Goal: Use online tool/utility: Utilize a website feature to perform a specific function

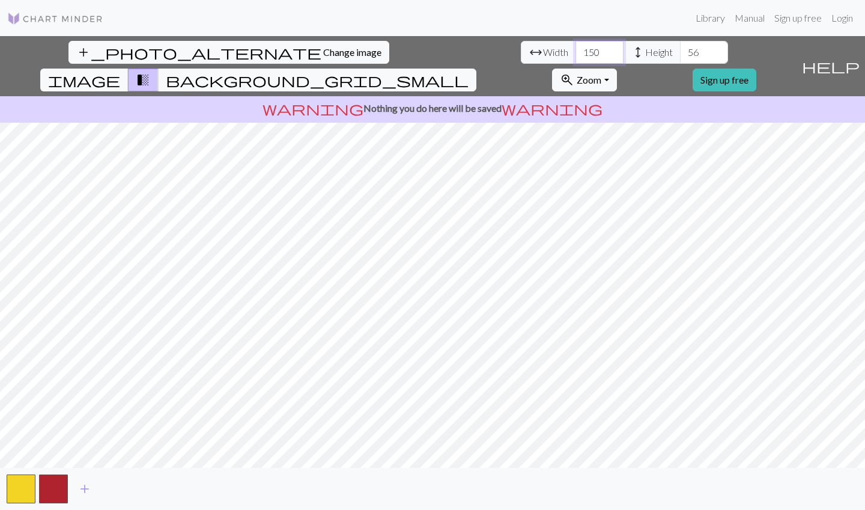
click at [576, 52] on input "150" at bounding box center [600, 52] width 48 height 23
type input "1"
type input "200"
click at [680, 53] on input "56" at bounding box center [704, 52] width 48 height 23
click at [416, 52] on div "add_photo_alternate Change image arrow_range Width 200 height Height 56 image t…" at bounding box center [398, 66] width 797 height 60
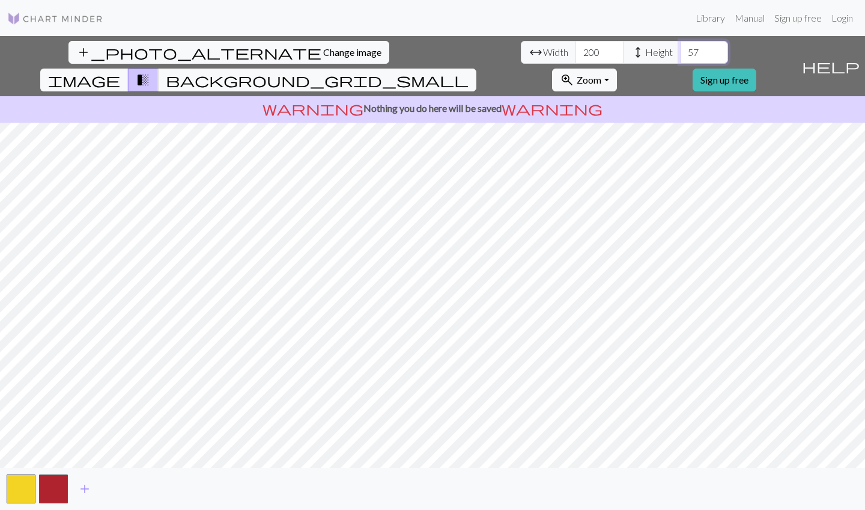
click at [680, 49] on input "57" at bounding box center [704, 52] width 48 height 23
click at [680, 49] on input "58" at bounding box center [704, 52] width 48 height 23
click at [680, 49] on input "59" at bounding box center [704, 52] width 48 height 23
click at [680, 49] on input "60" at bounding box center [704, 52] width 48 height 23
click at [680, 49] on input "61" at bounding box center [704, 52] width 48 height 23
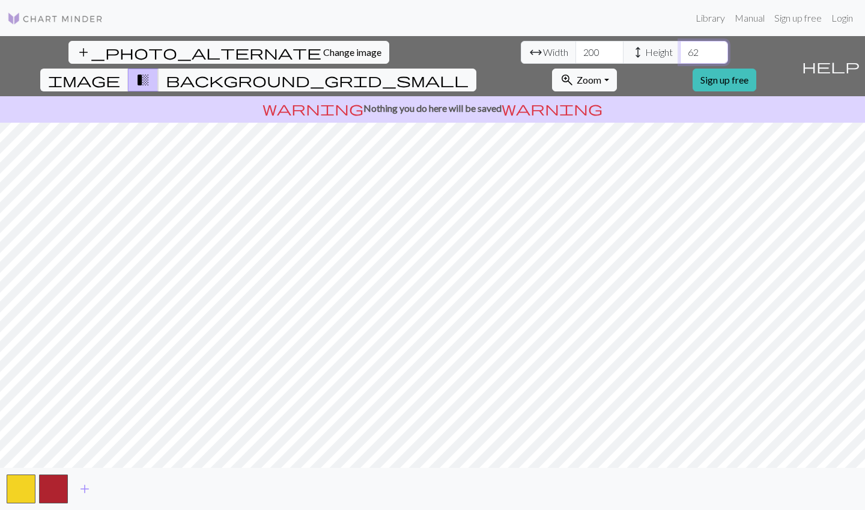
click at [680, 49] on input "62" at bounding box center [704, 52] width 48 height 23
click at [680, 49] on input "63" at bounding box center [704, 52] width 48 height 23
click at [680, 52] on input "64" at bounding box center [704, 52] width 48 height 23
click at [680, 52] on input "65" at bounding box center [704, 52] width 48 height 23
click at [680, 52] on input "66" at bounding box center [704, 52] width 48 height 23
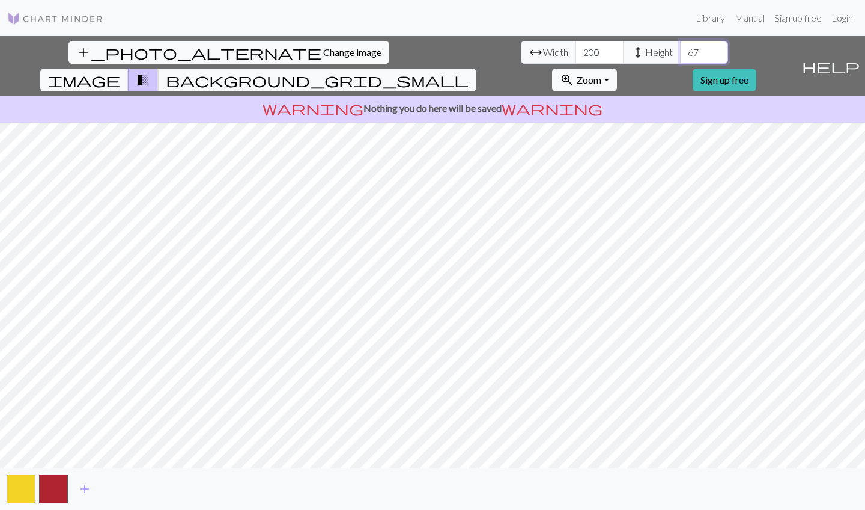
click at [680, 52] on input "67" at bounding box center [704, 52] width 48 height 23
click at [680, 56] on input "66" at bounding box center [704, 52] width 48 height 23
click at [680, 56] on input "65" at bounding box center [704, 52] width 48 height 23
click at [680, 55] on input "64" at bounding box center [704, 52] width 48 height 23
click at [680, 55] on input "63" at bounding box center [704, 52] width 48 height 23
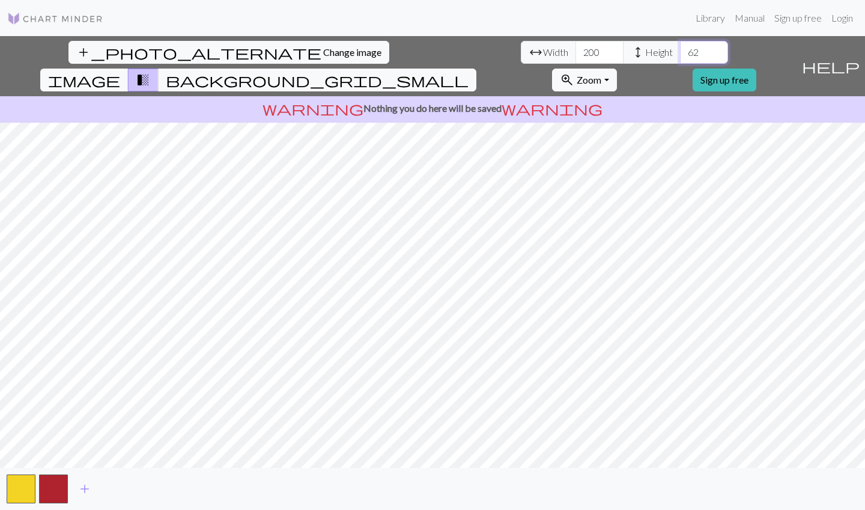
click at [680, 55] on input "62" at bounding box center [704, 52] width 48 height 23
click at [680, 55] on input "61" at bounding box center [704, 52] width 48 height 23
click at [680, 55] on input "60" at bounding box center [704, 52] width 48 height 23
click at [680, 50] on input "61" at bounding box center [704, 52] width 48 height 23
click at [680, 50] on input "62" at bounding box center [704, 52] width 48 height 23
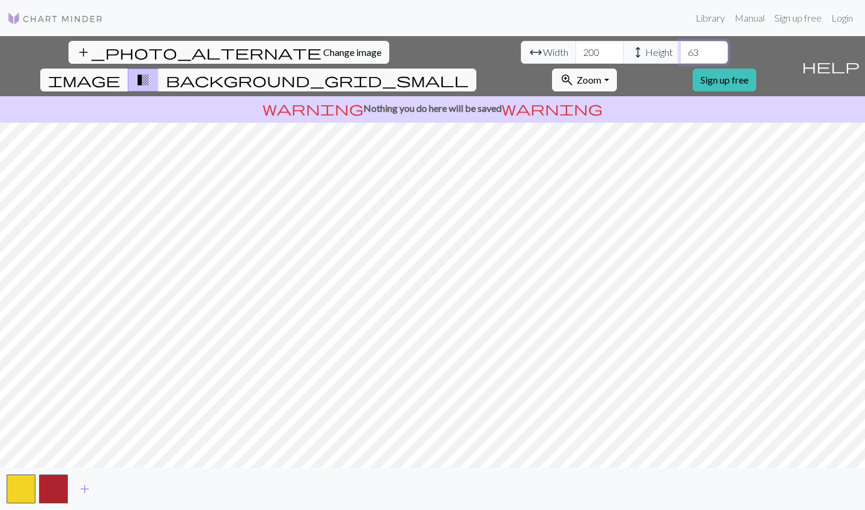
click at [680, 50] on input "63" at bounding box center [704, 52] width 48 height 23
click at [680, 55] on input "62" at bounding box center [704, 52] width 48 height 23
click at [680, 55] on input "61" at bounding box center [704, 52] width 48 height 23
click at [680, 55] on input "60" at bounding box center [704, 52] width 48 height 23
click at [680, 56] on input "59" at bounding box center [704, 52] width 48 height 23
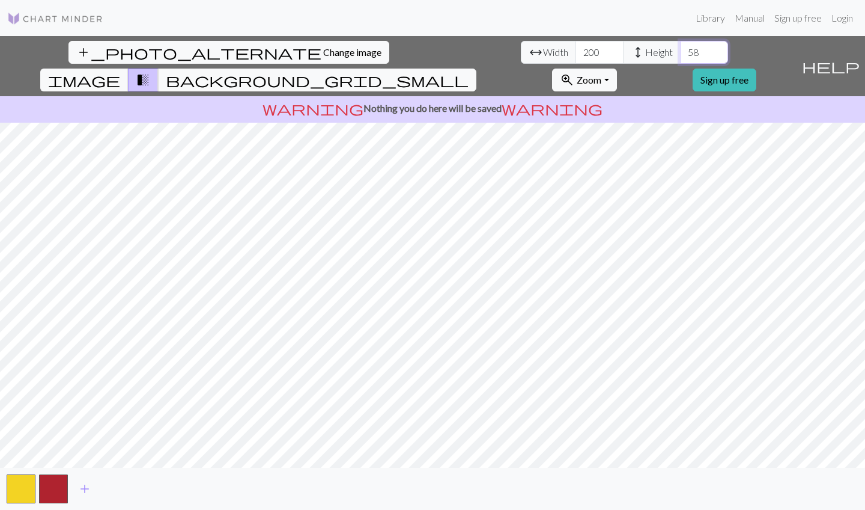
click at [680, 57] on input "58" at bounding box center [704, 52] width 48 height 23
click at [680, 51] on input "59" at bounding box center [704, 52] width 48 height 23
click at [680, 51] on input "60" at bounding box center [704, 52] width 48 height 23
click at [680, 51] on input "61" at bounding box center [704, 52] width 48 height 23
click at [680, 51] on input "62" at bounding box center [704, 52] width 48 height 23
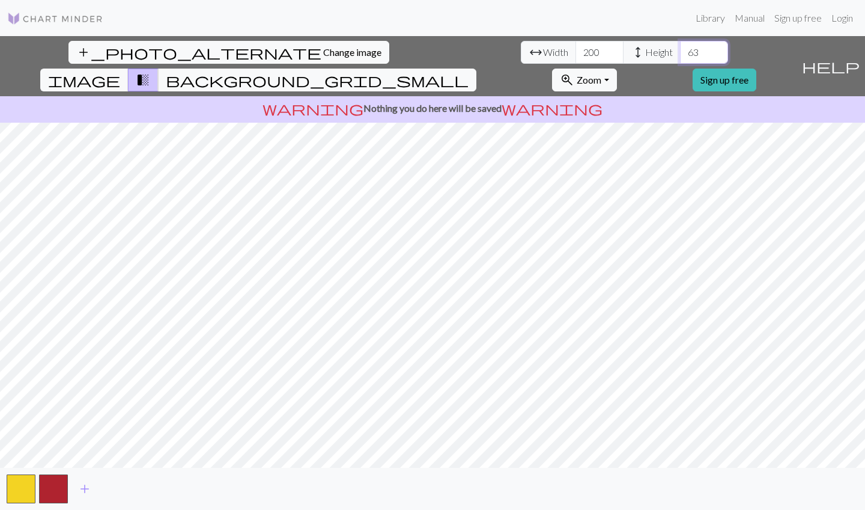
click at [680, 51] on input "63" at bounding box center [704, 52] width 48 height 23
click at [680, 51] on input "64" at bounding box center [704, 52] width 48 height 23
click at [680, 51] on input "65" at bounding box center [704, 52] width 48 height 23
click at [680, 51] on input "66" at bounding box center [704, 52] width 48 height 23
click at [680, 51] on input "67" at bounding box center [704, 52] width 48 height 23
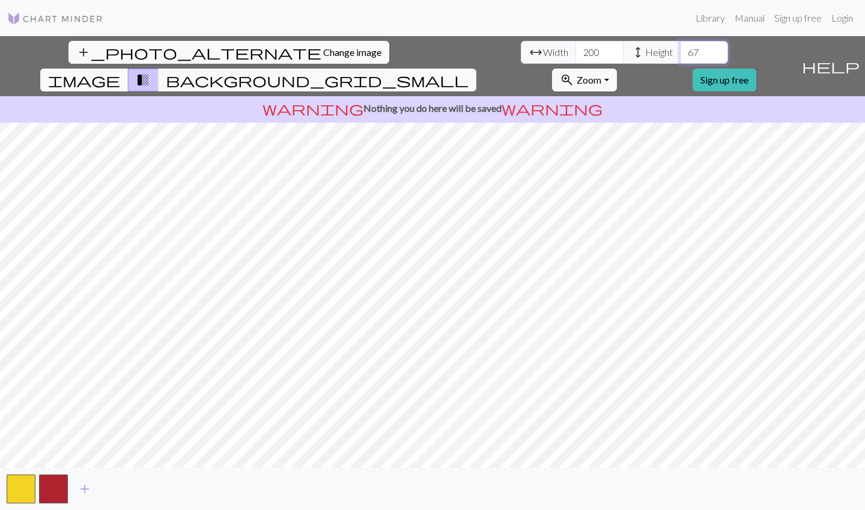
type input "68"
click at [680, 51] on input "68" at bounding box center [704, 52] width 48 height 23
click at [576, 56] on input "199" at bounding box center [600, 52] width 48 height 23
click at [576, 56] on input "198" at bounding box center [600, 52] width 48 height 23
click at [576, 50] on input "199" at bounding box center [600, 52] width 48 height 23
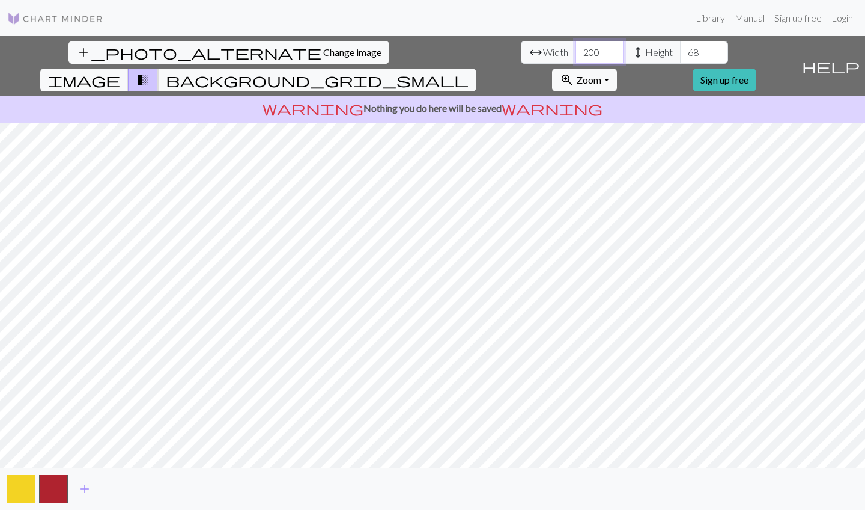
click at [576, 51] on input "200" at bounding box center [600, 52] width 48 height 23
click at [576, 57] on input "199" at bounding box center [600, 52] width 48 height 23
click at [576, 51] on input "200" at bounding box center [600, 52] width 48 height 23
click at [576, 55] on input "199" at bounding box center [600, 52] width 48 height 23
click at [576, 50] on input "200" at bounding box center [600, 52] width 48 height 23
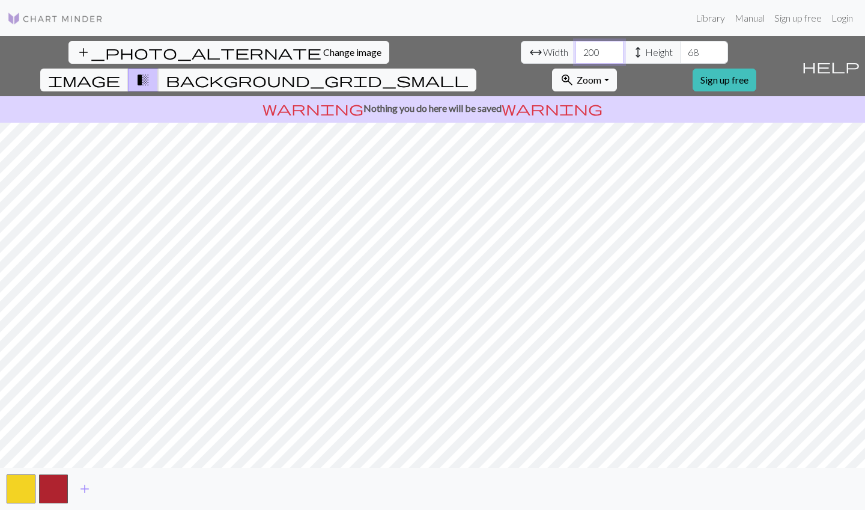
type input "199"
click at [576, 56] on input "199" at bounding box center [600, 52] width 48 height 23
